Goal: Information Seeking & Learning: Learn about a topic

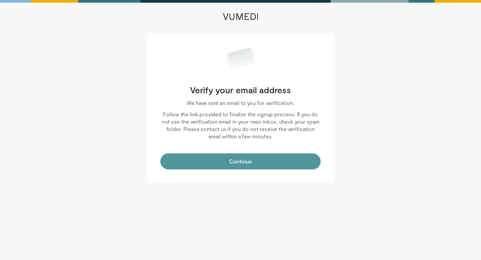
click at [251, 159] on button "Continue" at bounding box center [240, 161] width 160 height 16
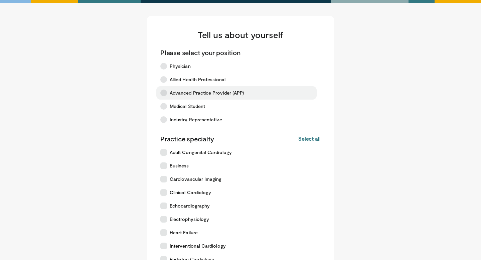
click at [220, 94] on span "Advanced Practice Provider (APP)" at bounding box center [207, 93] width 74 height 7
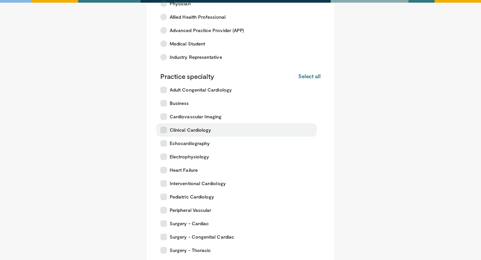
scroll to position [80, 0]
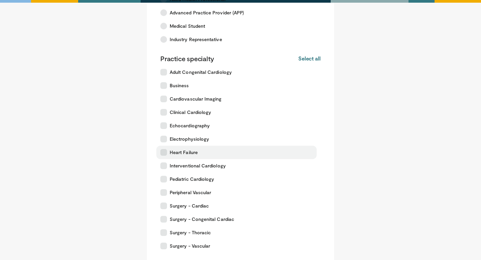
click at [208, 150] on label "Heart Failure" at bounding box center [236, 152] width 160 height 13
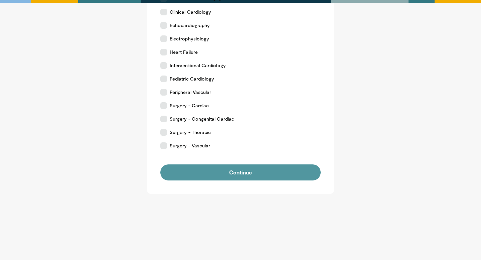
click at [206, 173] on button "Continue" at bounding box center [240, 172] width 160 height 16
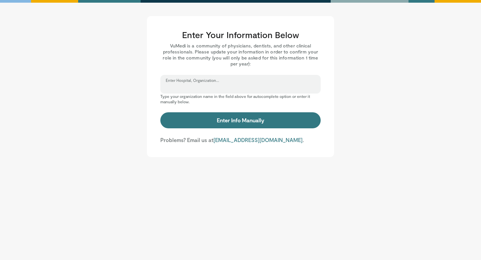
click at [232, 91] on input "Enter Hospital, Organization..." at bounding box center [241, 86] width 150 height 7
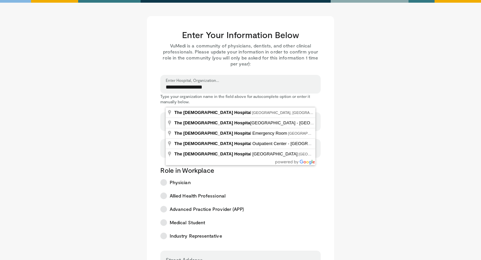
type input "**********"
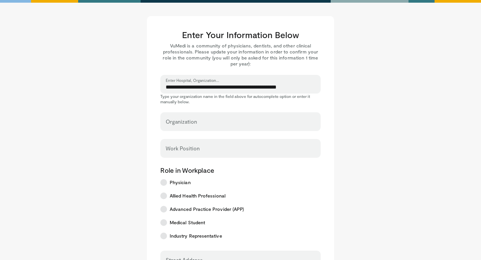
select select "**"
type input "**********"
type input "****"
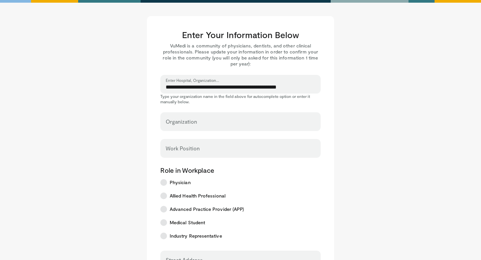
type input "*****"
click at [214, 153] on input "Work Position" at bounding box center [241, 151] width 150 height 7
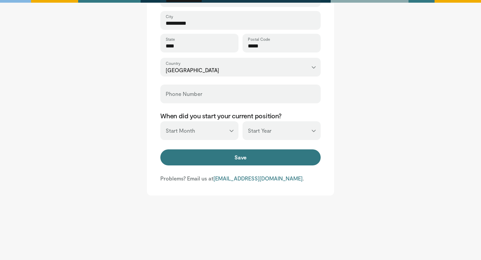
scroll to position [264, 0]
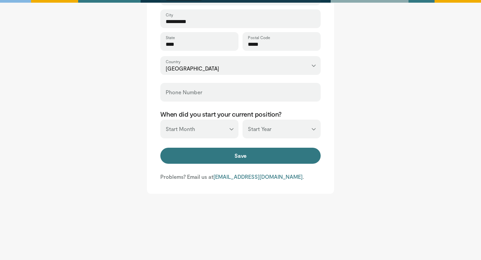
click at [229, 128] on select "*** ******* ******** ***** ***** *** **** **** ****** ********* ******* *******…" at bounding box center [199, 129] width 78 height 19
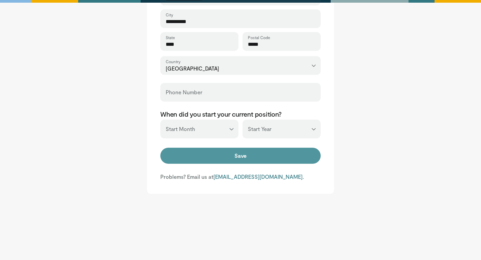
click at [274, 160] on button "Save" at bounding box center [240, 156] width 160 height 16
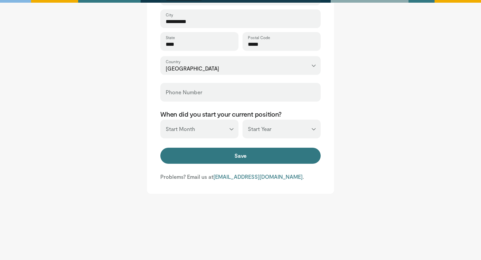
click at [192, 132] on select "*** ******* ******** ***** ***** *** **** **** ****** ********* ******* *******…" at bounding box center [199, 129] width 78 height 19
select select "*"
click at [160, 120] on select "*** ******* ******** ***** ***** *** **** **** ****** ********* ******* *******…" at bounding box center [199, 129] width 78 height 19
click at [265, 134] on select "*** **** **** **** **** **** **** **** **** **** **** **** **** **** **** **** …" at bounding box center [281, 129] width 78 height 19
click at [242, 120] on select "*** **** **** **** **** **** **** **** **** **** **** **** **** **** **** **** …" at bounding box center [281, 129] width 78 height 19
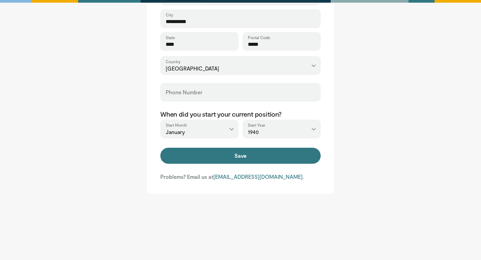
click at [264, 131] on select "*** **** **** **** **** **** **** **** **** **** **** **** **** **** **** **** …" at bounding box center [281, 129] width 78 height 19
select select "****"
click at [242, 120] on select "*** **** **** **** **** **** **** **** **** **** **** **** **** **** **** **** …" at bounding box center [281, 129] width 78 height 19
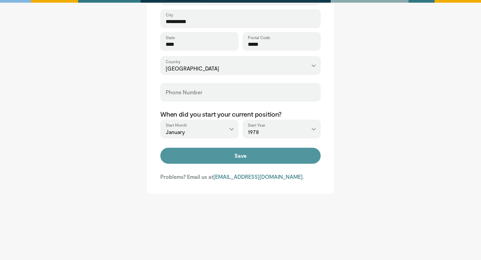
click at [261, 155] on button "Save" at bounding box center [240, 156] width 160 height 16
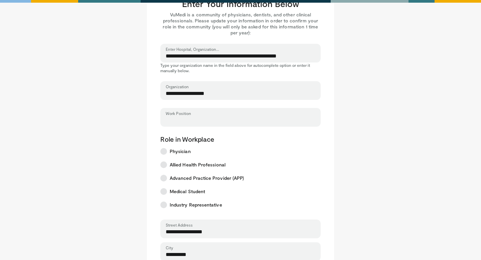
scroll to position [25, 0]
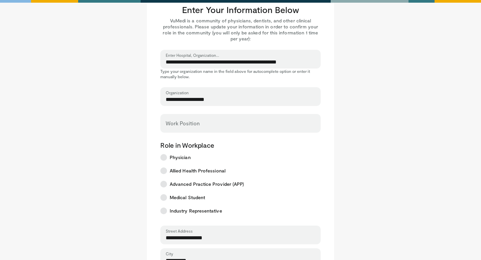
click at [243, 132] on div "Work Position" at bounding box center [240, 123] width 160 height 19
click at [245, 127] on input "Work Position" at bounding box center [241, 126] width 150 height 7
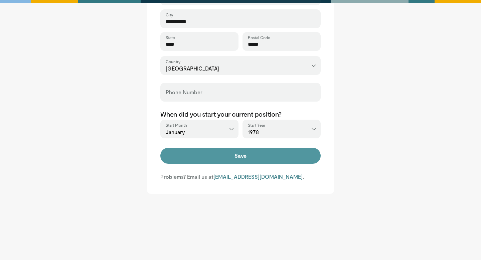
type input "**********"
click at [262, 155] on button "Save" at bounding box center [240, 156] width 160 height 16
type input "**********"
click at [198, 157] on button "Save" at bounding box center [240, 156] width 160 height 16
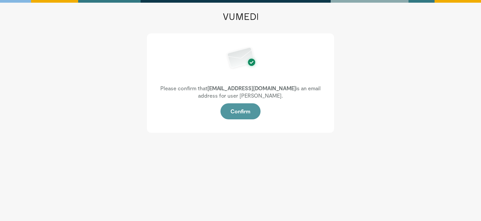
click at [248, 106] on button "Confirm" at bounding box center [240, 111] width 40 height 16
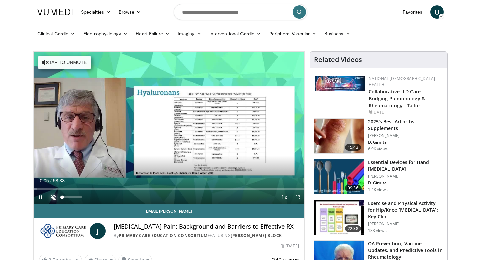
click at [58, 197] on span "Video Player" at bounding box center [53, 196] width 13 height 13
click at [70, 196] on div "42%" at bounding box center [71, 197] width 19 height 2
click at [65, 198] on div "18%" at bounding box center [71, 197] width 19 height 2
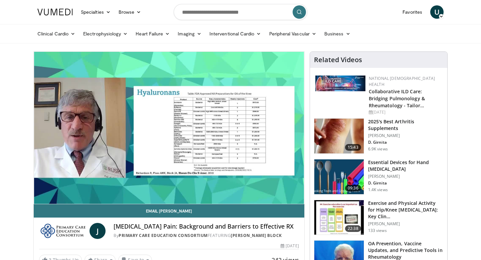
click at [66, 198] on video-js "**********" at bounding box center [169, 128] width 271 height 152
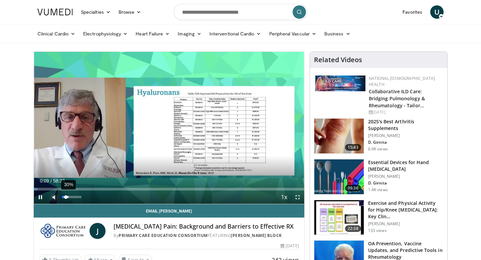
click at [68, 198] on div "30%" at bounding box center [71, 197] width 19 height 2
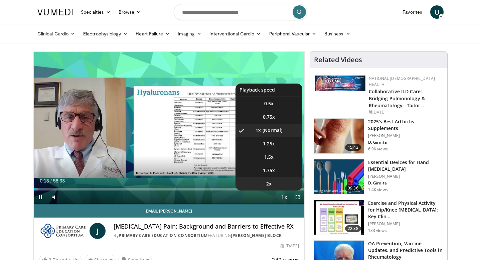
click at [273, 180] on li "2x" at bounding box center [268, 183] width 67 height 13
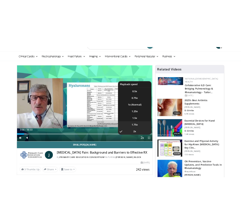
scroll to position [16, 0]
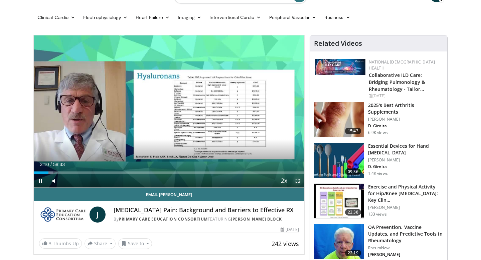
click at [297, 181] on span "Video Player" at bounding box center [297, 180] width 13 height 13
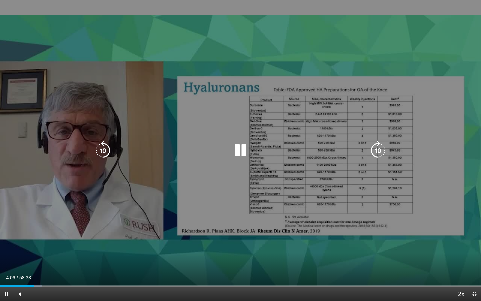
click at [246, 151] on icon "Video Player" at bounding box center [240, 150] width 19 height 19
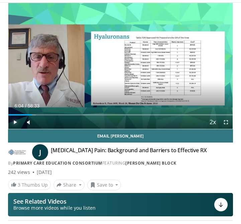
click at [16, 122] on span "Video Player" at bounding box center [14, 122] width 13 height 13
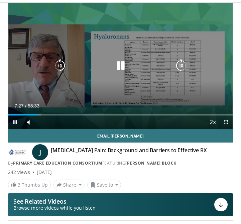
click at [180, 66] on icon "Video Player" at bounding box center [180, 65] width 13 height 13
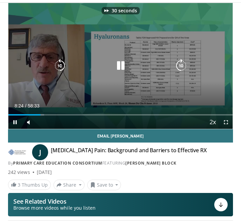
click at [180, 66] on icon "Video Player" at bounding box center [180, 65] width 13 height 13
click at [181, 66] on icon "Video Player" at bounding box center [180, 65] width 13 height 13
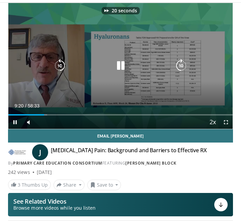
click at [181, 66] on icon "Video Player" at bounding box center [180, 65] width 13 height 13
click at [181, 64] on icon "Video Player" at bounding box center [180, 65] width 13 height 13
click at [183, 64] on icon "Video Player" at bounding box center [180, 65] width 13 height 13
click at [182, 64] on icon "Video Player" at bounding box center [180, 65] width 13 height 13
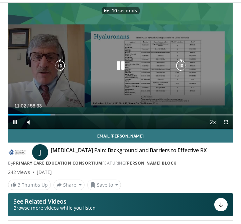
click at [182, 64] on icon "Video Player" at bounding box center [180, 65] width 13 height 13
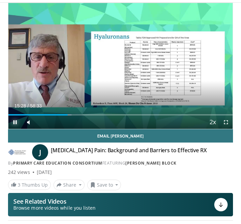
click at [15, 121] on span "Video Player" at bounding box center [14, 122] width 13 height 13
click at [16, 123] on span "Video Player" at bounding box center [14, 122] width 13 height 13
click at [15, 122] on span "Video Player" at bounding box center [14, 122] width 13 height 13
click at [13, 119] on span "Video Player" at bounding box center [14, 122] width 13 height 13
click at [14, 123] on span "Video Player" at bounding box center [14, 122] width 13 height 13
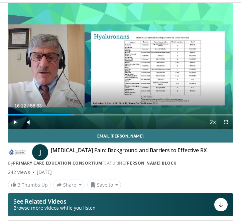
click at [14, 123] on span "Video Player" at bounding box center [14, 122] width 13 height 13
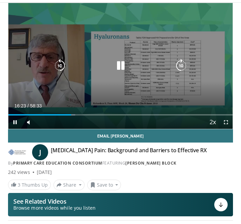
click at [61, 65] on icon "Video Player" at bounding box center [59, 65] width 13 height 13
click at [61, 63] on icon "Video Player" at bounding box center [59, 65] width 13 height 13
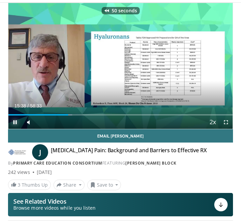
click at [13, 120] on span "Video Player" at bounding box center [14, 122] width 13 height 13
click at [13, 121] on span "Video Player" at bounding box center [14, 122] width 13 height 13
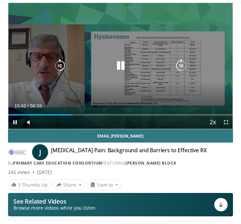
click at [180, 65] on icon "Video Player" at bounding box center [180, 65] width 13 height 13
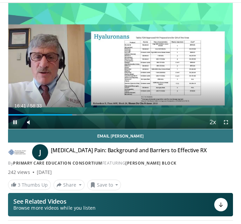
click at [15, 124] on span "Video Player" at bounding box center [14, 122] width 13 height 13
click at [16, 123] on span "Video Player" at bounding box center [14, 122] width 13 height 13
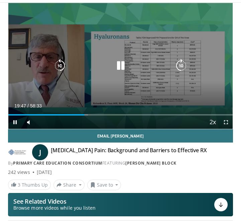
click at [118, 65] on icon "Video Player" at bounding box center [120, 65] width 13 height 13
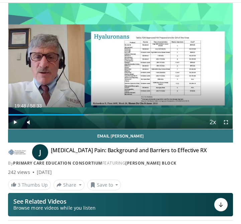
click at [14, 122] on span "Video Player" at bounding box center [14, 122] width 13 height 13
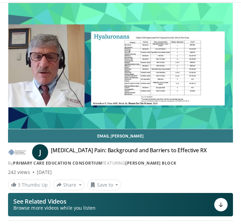
click at [15, 123] on div "40 seconds Tap to unmute" at bounding box center [120, 66] width 224 height 126
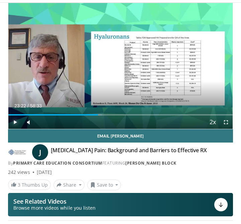
click at [16, 123] on span "Video Player" at bounding box center [14, 122] width 13 height 13
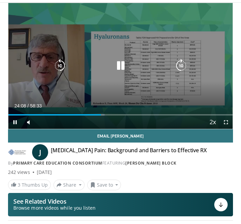
click at [122, 63] on icon "Video Player" at bounding box center [120, 65] width 13 height 13
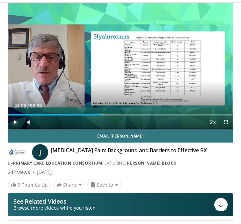
click at [16, 123] on span "Video Player" at bounding box center [14, 122] width 13 height 13
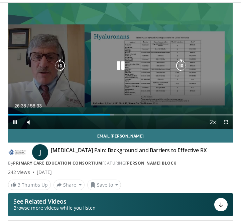
click at [59, 66] on icon "Video Player" at bounding box center [59, 65] width 13 height 13
click at [125, 64] on icon "Video Player" at bounding box center [120, 65] width 13 height 13
click at [182, 65] on icon "Video Player" at bounding box center [180, 65] width 13 height 13
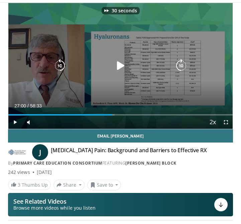
click at [182, 65] on icon "Video Player" at bounding box center [180, 65] width 13 height 13
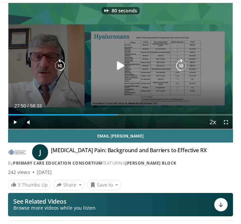
click at [182, 65] on icon "Video Player" at bounding box center [180, 65] width 13 height 13
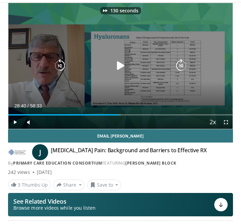
click at [182, 65] on icon "Video Player" at bounding box center [180, 65] width 13 height 13
click at [105, 60] on div "Video Player" at bounding box center [120, 65] width 135 height 13
click at [126, 66] on icon "Video Player" at bounding box center [120, 65] width 13 height 13
click at [183, 66] on icon "Video Player" at bounding box center [180, 65] width 13 height 13
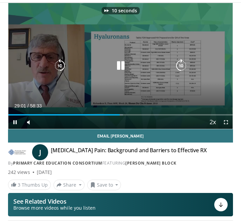
click at [183, 66] on icon "Video Player" at bounding box center [180, 65] width 13 height 13
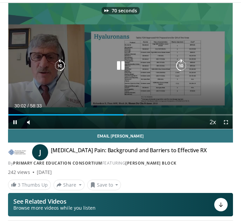
click at [183, 66] on icon "Video Player" at bounding box center [180, 65] width 13 height 13
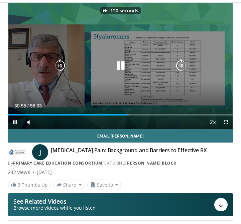
click at [183, 66] on icon "Video Player" at bounding box center [180, 65] width 13 height 13
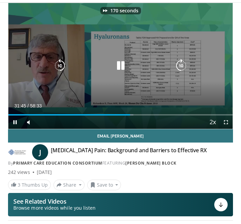
click at [183, 66] on icon "Video Player" at bounding box center [180, 65] width 13 height 13
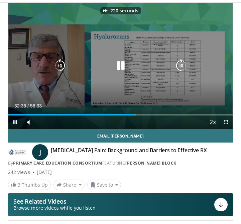
click at [183, 66] on icon "Video Player" at bounding box center [180, 65] width 13 height 13
click at [182, 64] on icon "Video Player" at bounding box center [180, 65] width 13 height 13
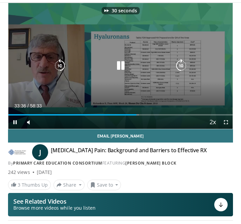
click at [182, 64] on icon "Video Player" at bounding box center [180, 65] width 13 height 13
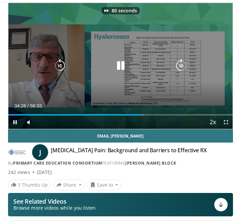
click at [182, 64] on icon "Video Player" at bounding box center [180, 65] width 13 height 13
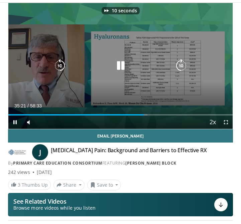
click at [182, 64] on icon "Video Player" at bounding box center [180, 65] width 13 height 13
click at [178, 68] on icon "Video Player" at bounding box center [180, 65] width 13 height 13
click at [180, 66] on icon "Video Player" at bounding box center [180, 65] width 13 height 13
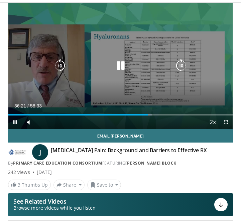
click at [182, 66] on icon "Video Player" at bounding box center [180, 65] width 13 height 13
click at [183, 64] on icon "Video Player" at bounding box center [180, 65] width 13 height 13
click at [183, 65] on icon "Video Player" at bounding box center [180, 65] width 13 height 13
click at [181, 66] on icon "Video Player" at bounding box center [180, 65] width 13 height 13
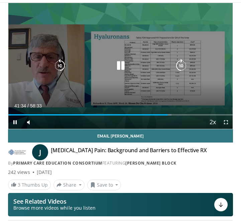
click at [181, 66] on icon "Video Player" at bounding box center [180, 65] width 13 height 13
click at [62, 66] on icon "Video Player" at bounding box center [59, 65] width 13 height 13
click at [181, 67] on icon "Video Player" at bounding box center [180, 65] width 13 height 13
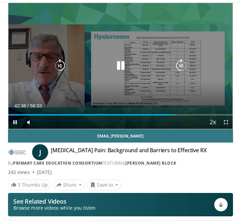
click at [181, 66] on icon "Video Player" at bounding box center [180, 65] width 13 height 13
click at [124, 65] on icon "Video Player" at bounding box center [120, 65] width 13 height 13
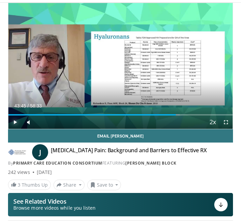
click at [14, 124] on span "Video Player" at bounding box center [14, 122] width 13 height 13
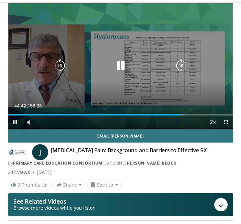
click at [180, 66] on icon "Video Player" at bounding box center [180, 65] width 13 height 13
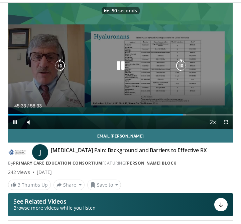
click at [180, 66] on icon "Video Player" at bounding box center [180, 65] width 13 height 13
click at [181, 65] on icon "Video Player" at bounding box center [180, 65] width 13 height 13
click at [180, 66] on icon "Video Player" at bounding box center [180, 65] width 13 height 13
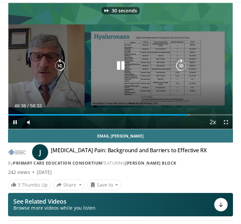
click at [180, 66] on icon "Video Player" at bounding box center [180, 65] width 13 height 13
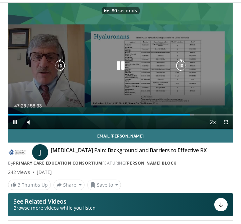
click at [180, 66] on icon "Video Player" at bounding box center [180, 65] width 13 height 13
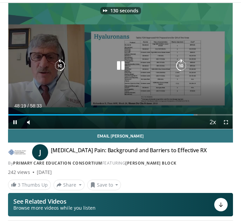
click at [180, 66] on icon "Video Player" at bounding box center [180, 65] width 13 height 13
click at [179, 67] on icon "Video Player" at bounding box center [180, 65] width 13 height 13
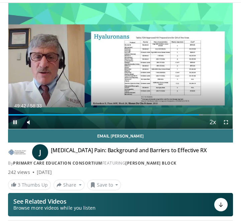
click at [14, 122] on span "Video Player" at bounding box center [14, 122] width 13 height 13
click at [17, 123] on span "Video Player" at bounding box center [14, 122] width 13 height 13
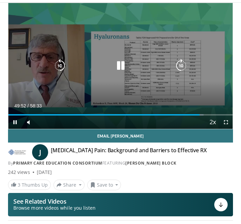
click at [181, 66] on icon "Video Player" at bounding box center [180, 65] width 13 height 13
click at [177, 66] on icon "Video Player" at bounding box center [180, 65] width 13 height 13
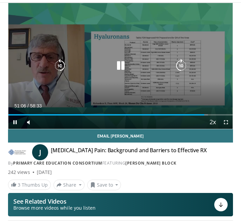
click at [182, 65] on icon "Video Player" at bounding box center [180, 65] width 13 height 13
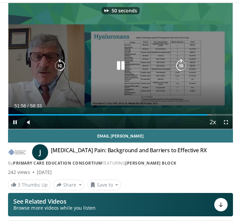
click at [182, 65] on icon "Video Player" at bounding box center [180, 65] width 13 height 13
